Goal: Task Accomplishment & Management: Manage account settings

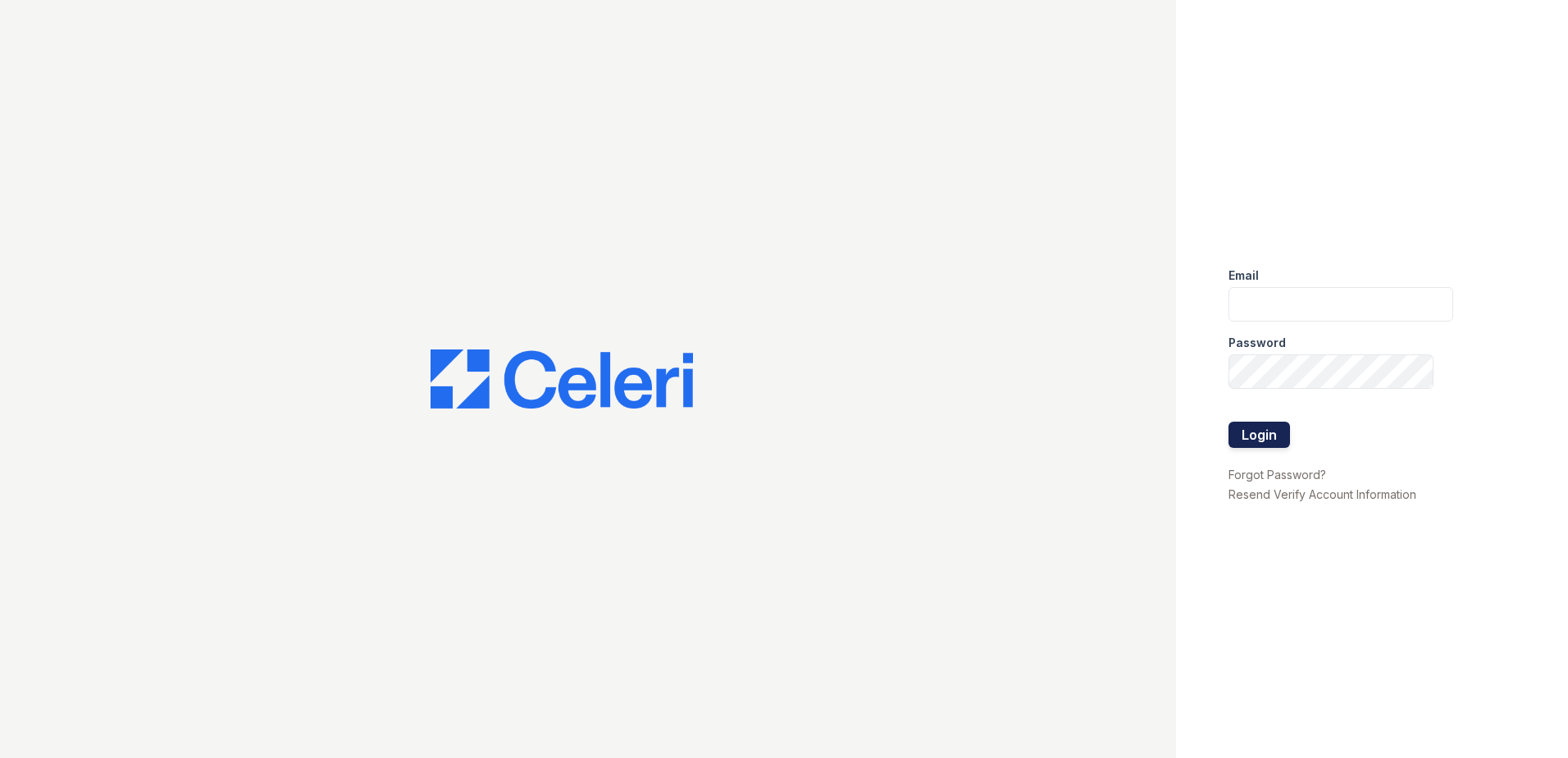
type input "renewwatersedge@trinity-pm.com"
click at [1251, 430] on button "Login" at bounding box center [1259, 434] width 61 height 26
